Goal: Information Seeking & Learning: Learn about a topic

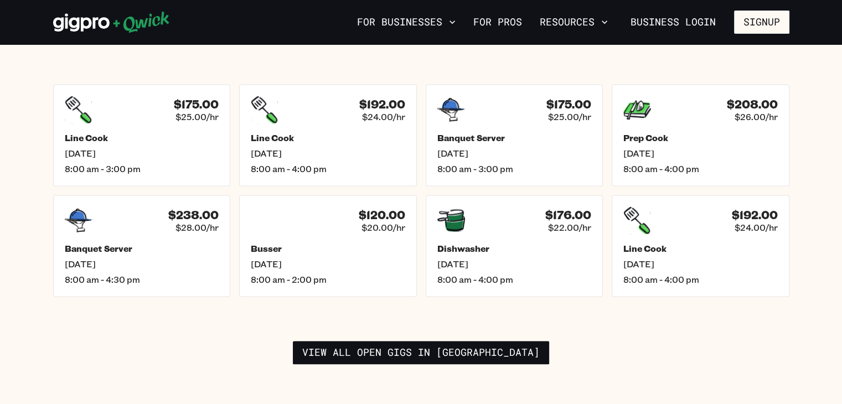
scroll to position [1593, 0]
click at [460, 98] on icon at bounding box center [448, 109] width 29 height 25
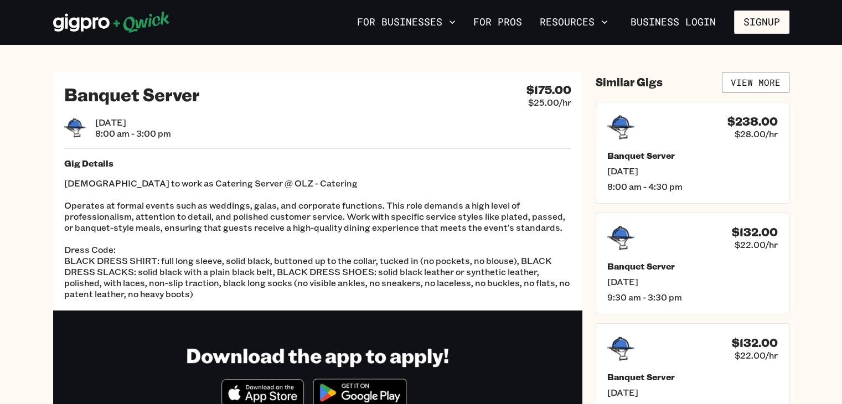
scroll to position [4, 0]
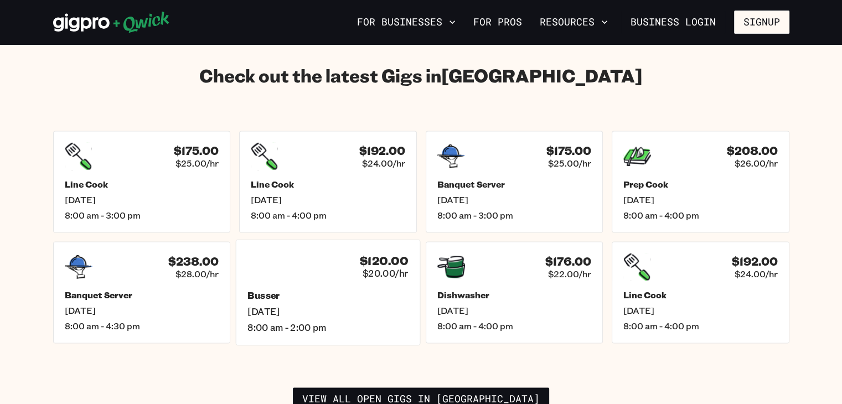
scroll to position [1549, 0]
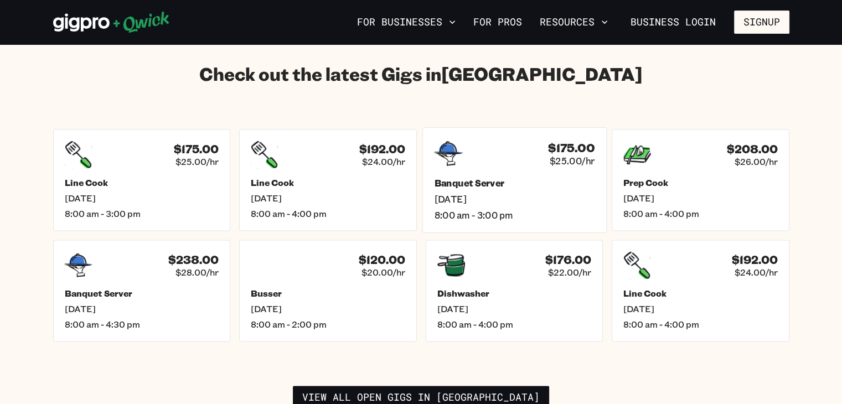
click at [477, 157] on div "$175.00 $25.00/hr Banquet Server [DATE] 8:00 am - 3:00 pm" at bounding box center [514, 180] width 184 height 106
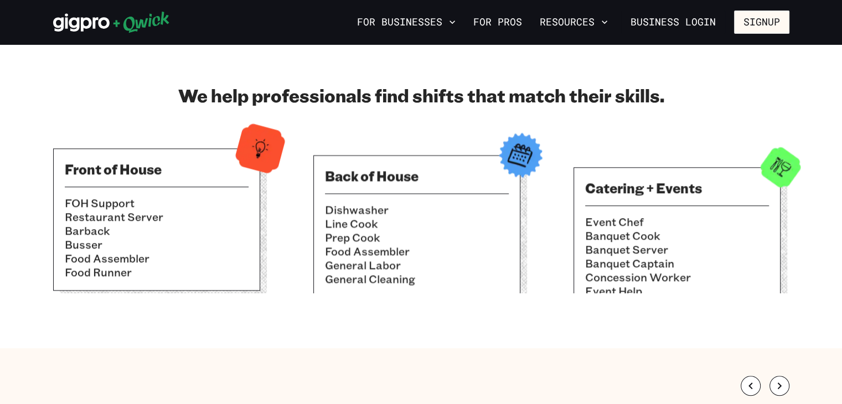
scroll to position [691, 0]
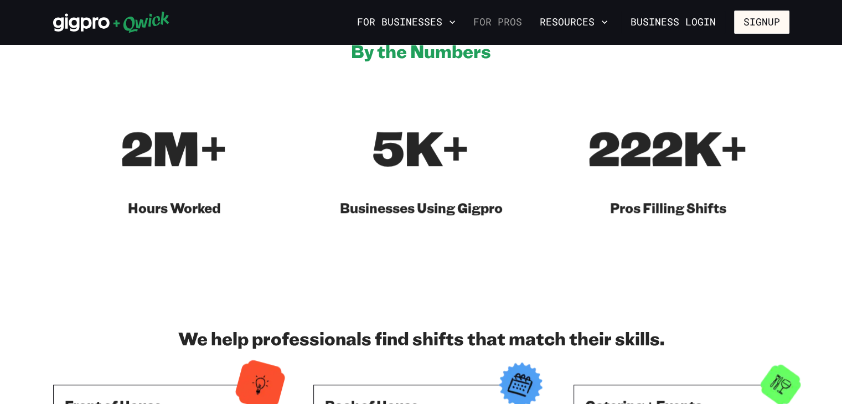
click at [498, 23] on link "For Pros" at bounding box center [498, 22] width 58 height 19
